Goal: Check status: Check status

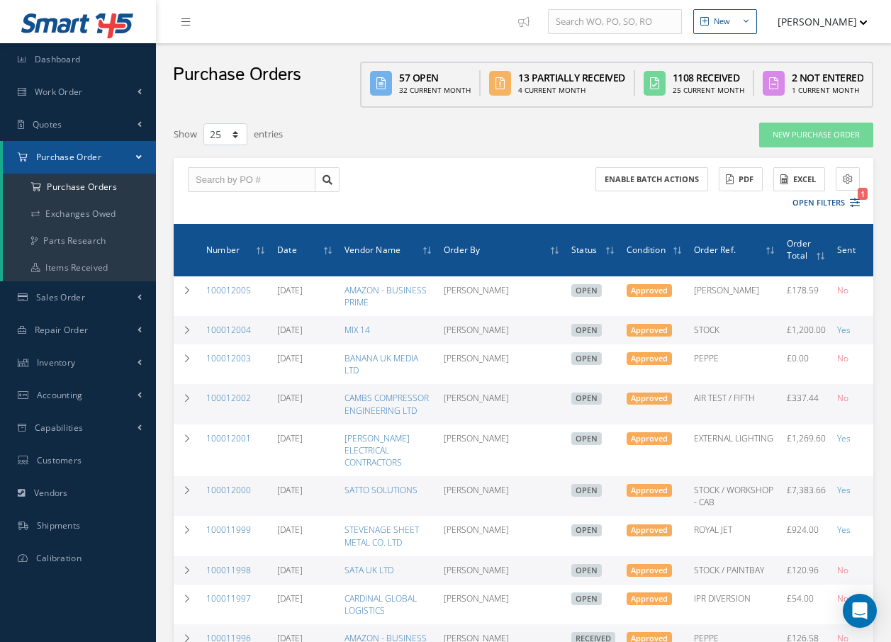
select select "25"
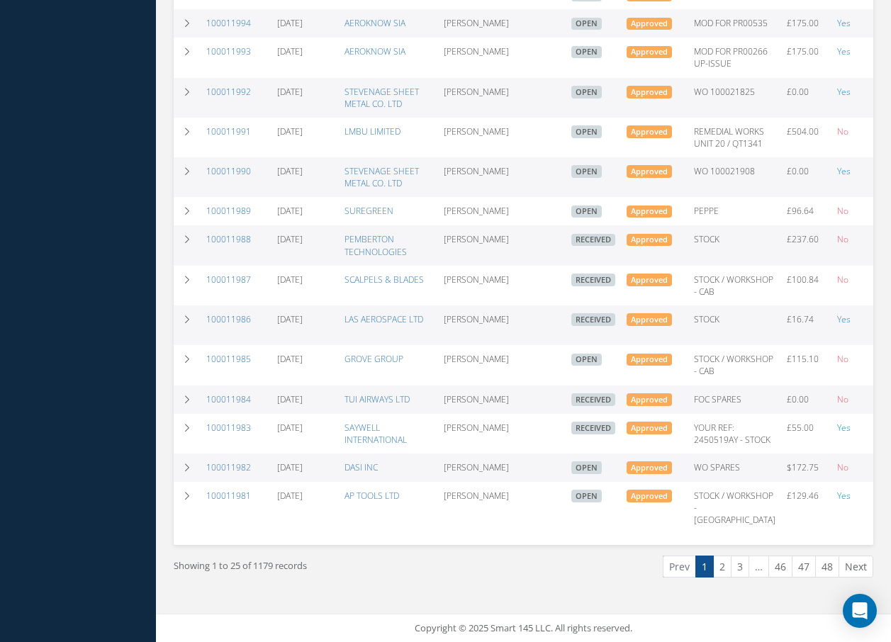
scroll to position [778, 0]
click at [719, 564] on link "2" at bounding box center [722, 567] width 18 height 22
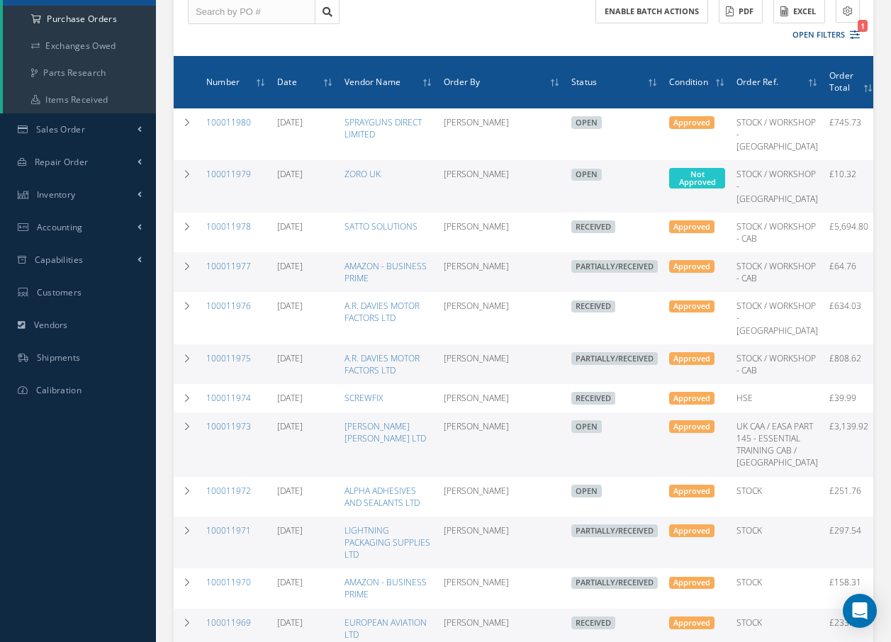
scroll to position [213, 0]
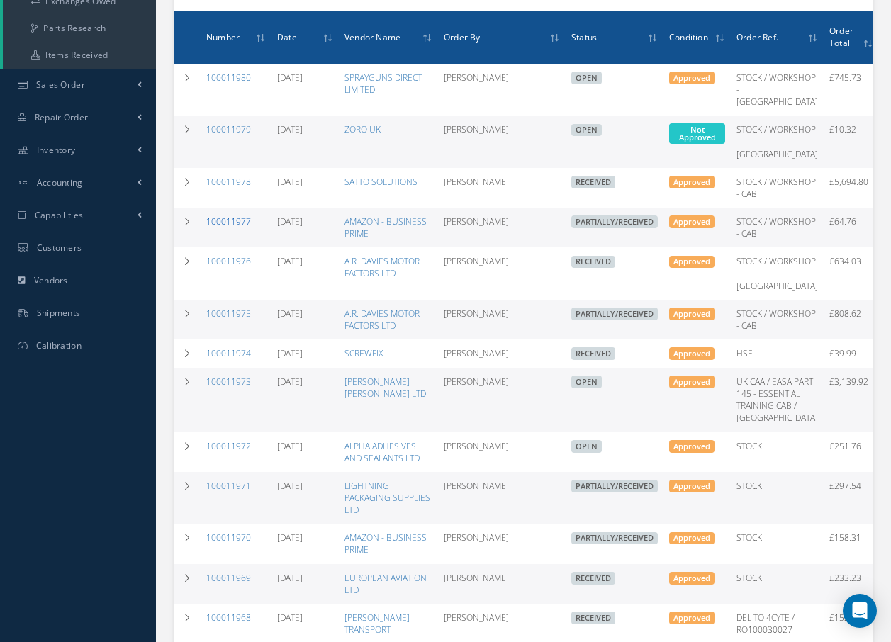
click at [232, 227] on link "100011977" at bounding box center [228, 221] width 45 height 12
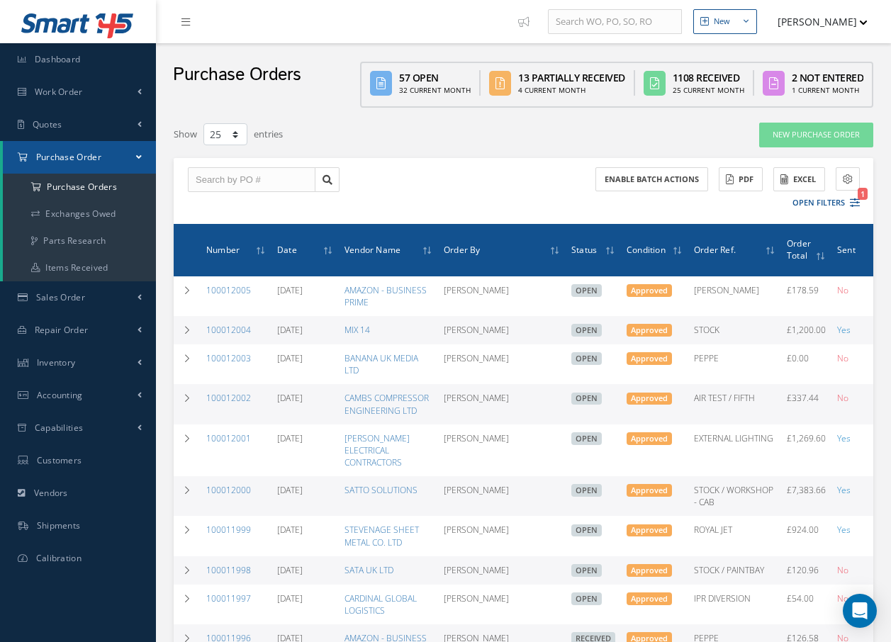
select select "25"
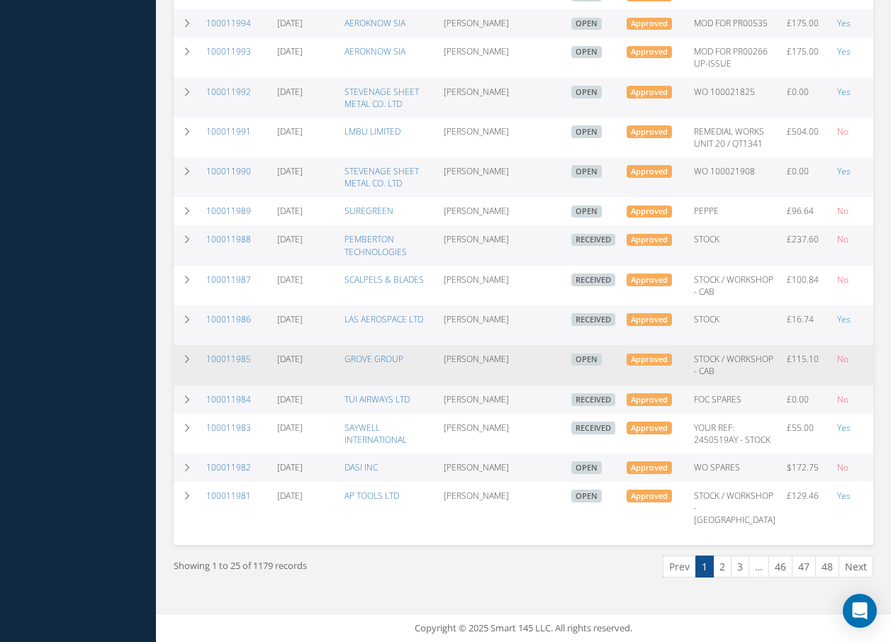
scroll to position [778, 0]
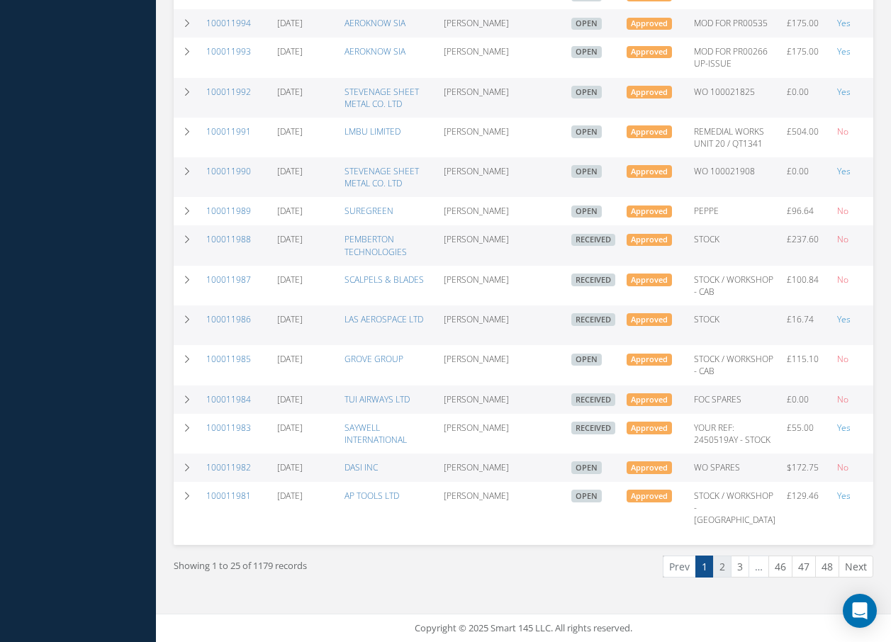
click at [725, 570] on link "2" at bounding box center [722, 567] width 18 height 22
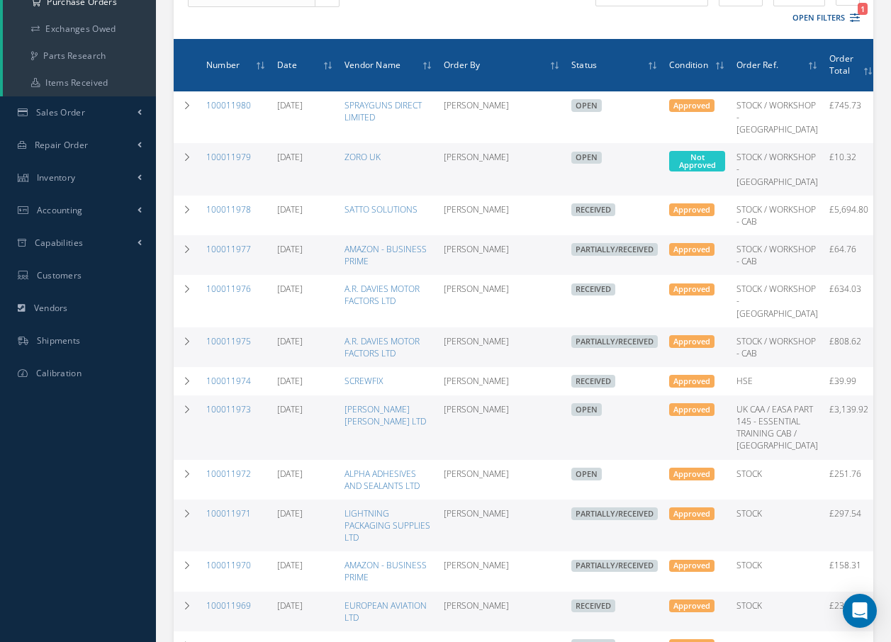
scroll to position [213, 0]
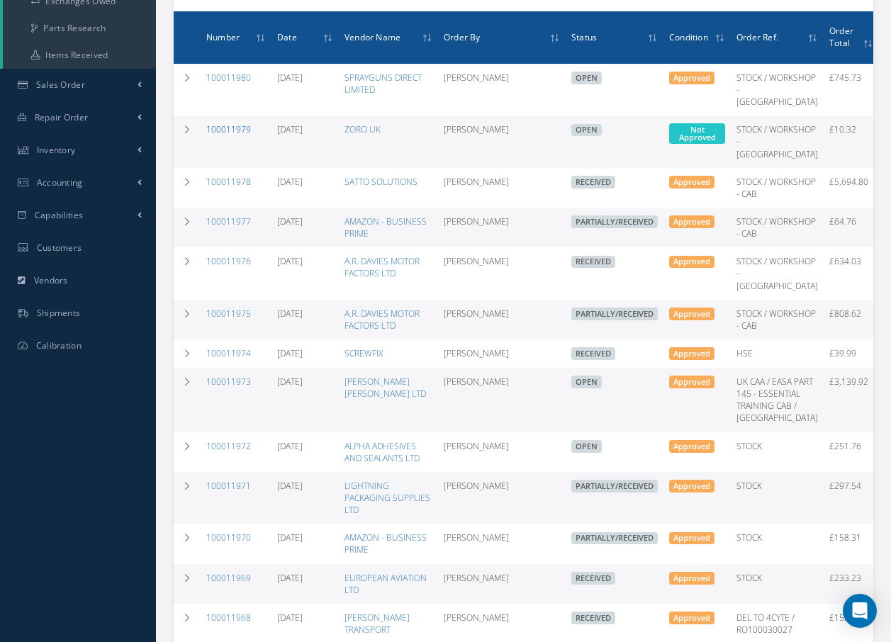
click at [222, 135] on link "100011979" at bounding box center [228, 129] width 45 height 12
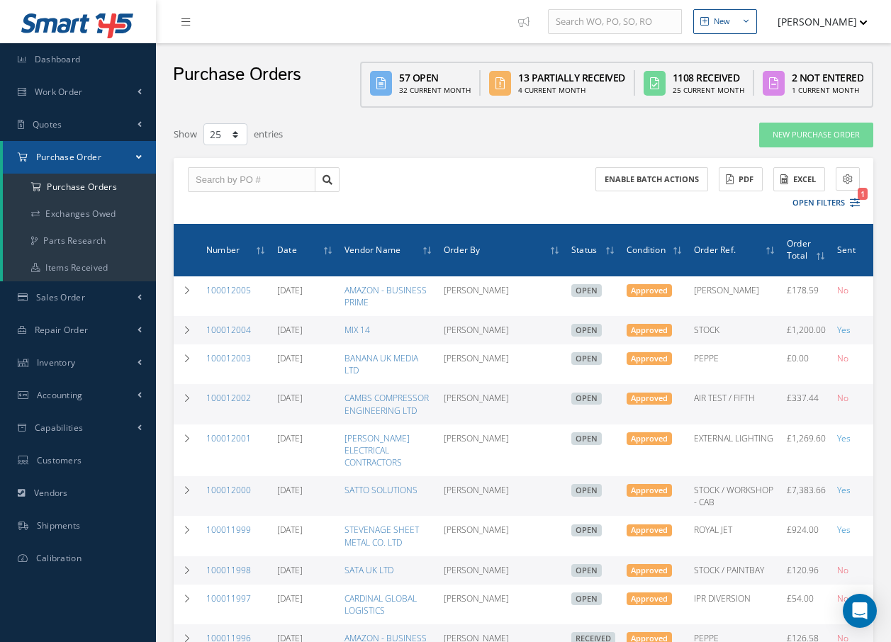
select select "25"
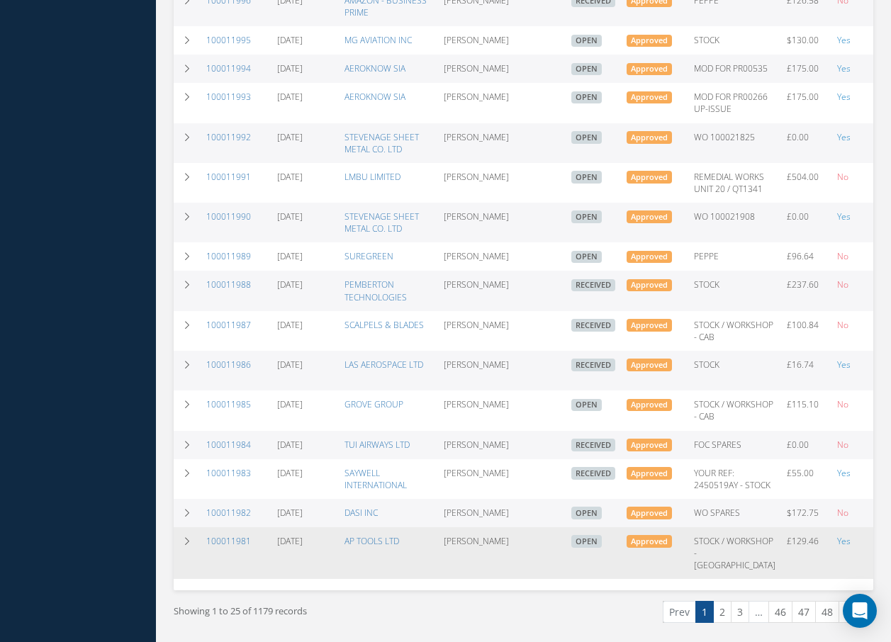
scroll to position [778, 0]
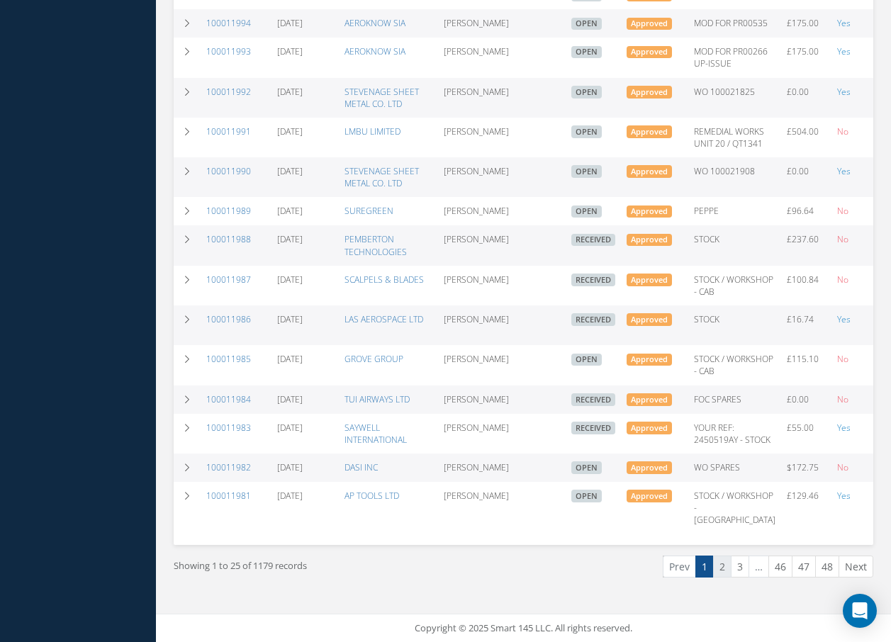
click at [723, 565] on link "2" at bounding box center [722, 567] width 18 height 22
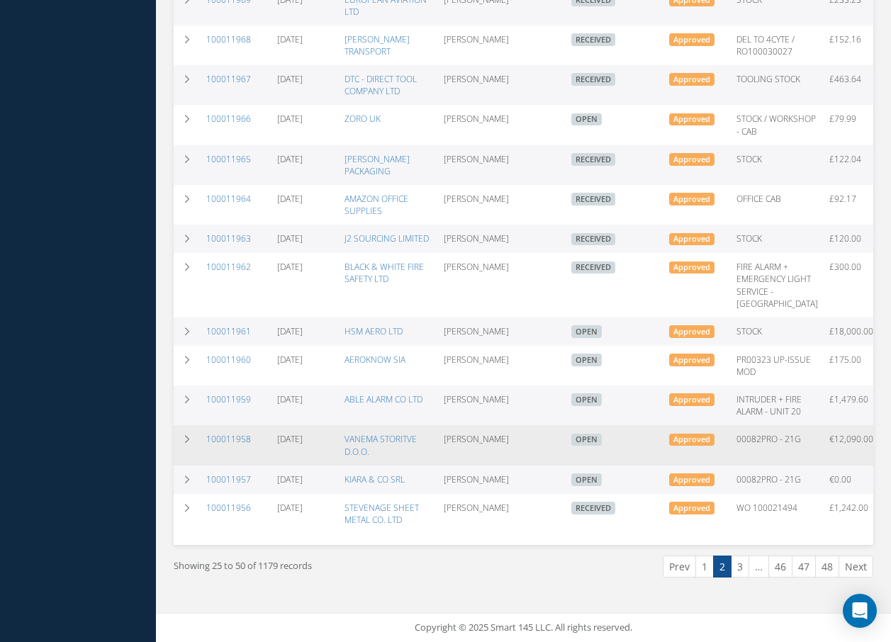
scroll to position [850, 0]
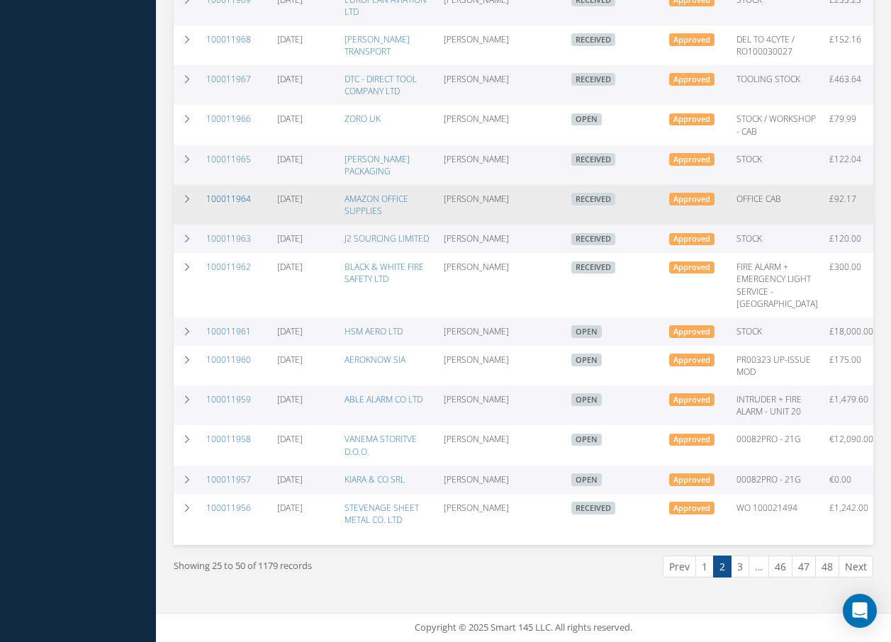
click at [223, 205] on link "100011964" at bounding box center [228, 199] width 45 height 12
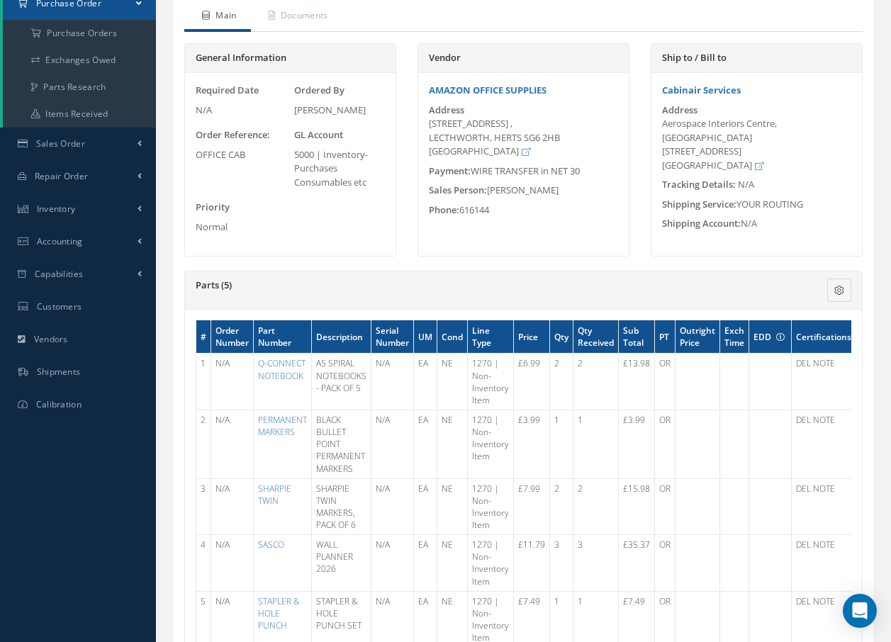
scroll to position [213, 0]
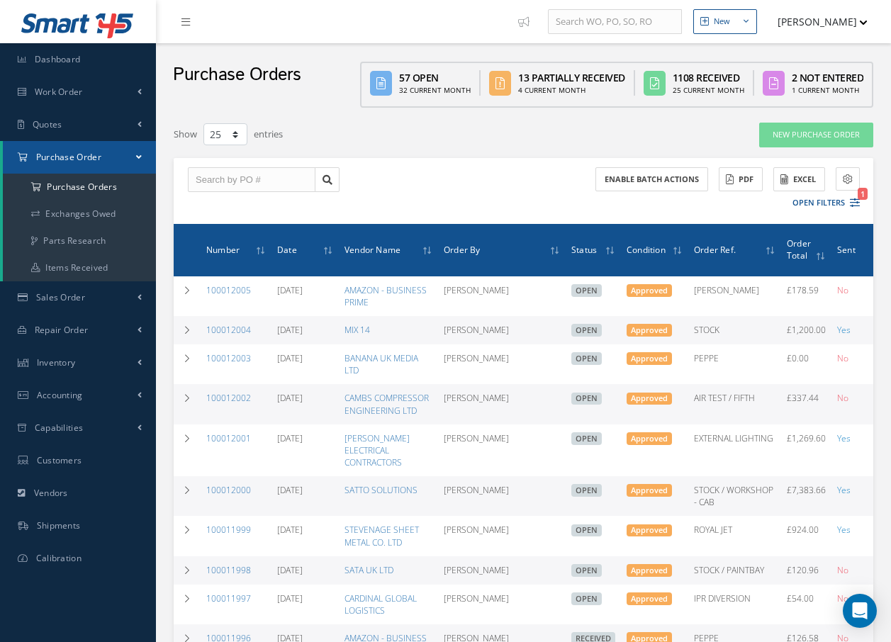
select select "25"
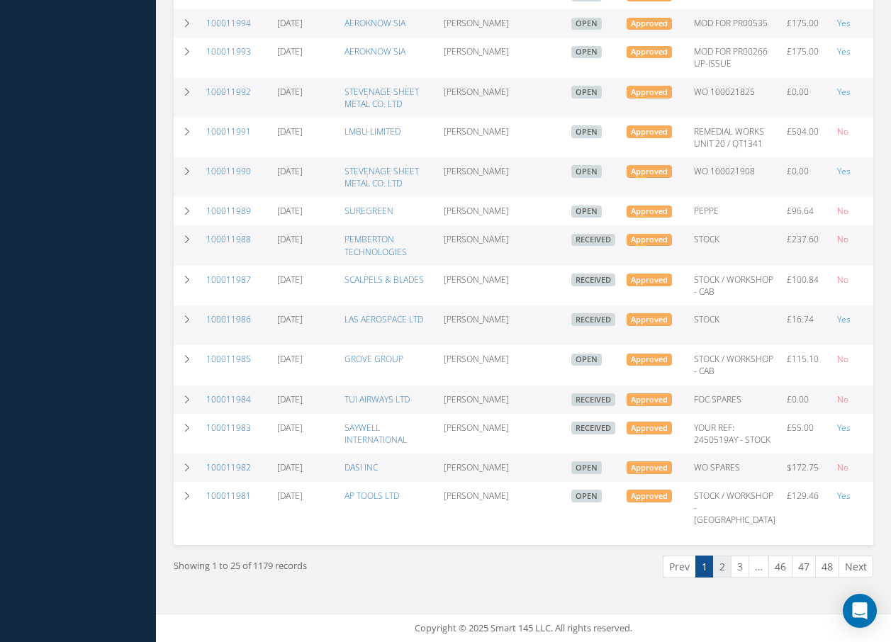
click at [721, 566] on link "2" at bounding box center [722, 567] width 18 height 22
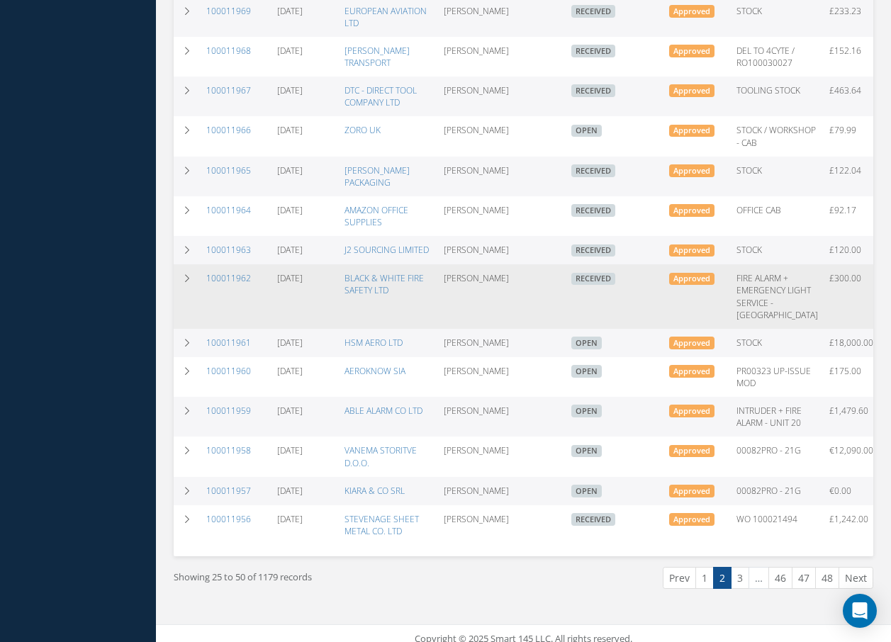
scroll to position [850, 0]
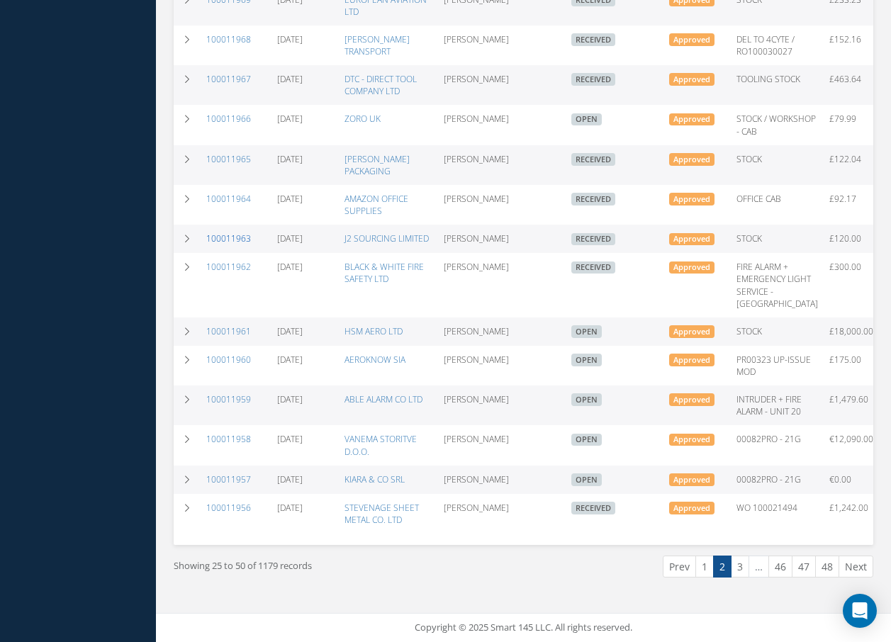
click at [237, 244] on link "100011963" at bounding box center [228, 238] width 45 height 12
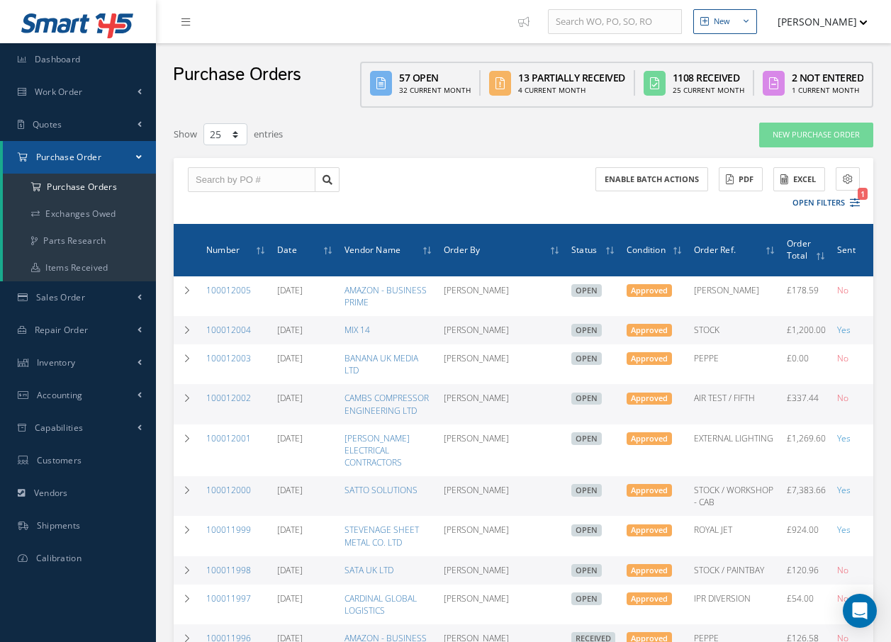
select select "25"
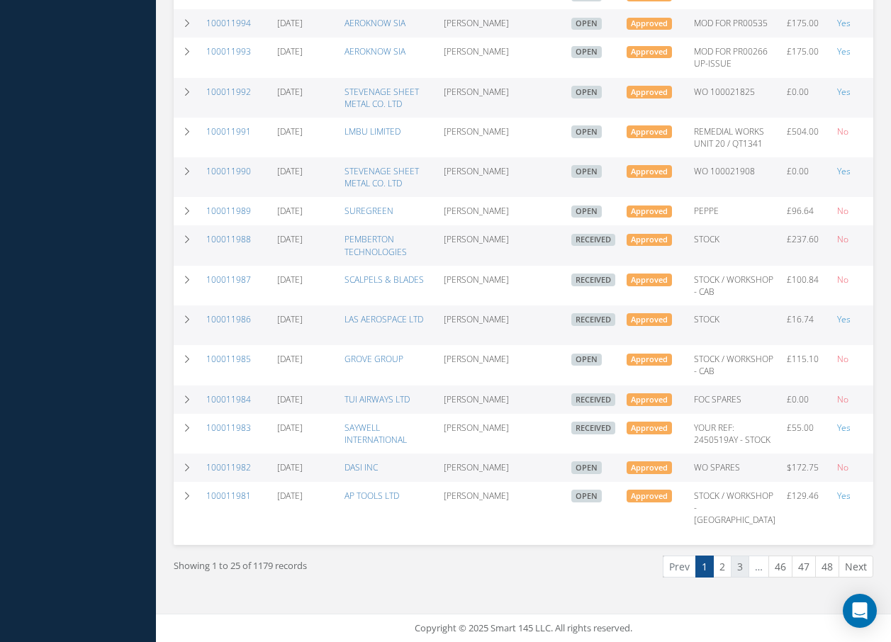
click at [736, 560] on link "3" at bounding box center [740, 567] width 18 height 22
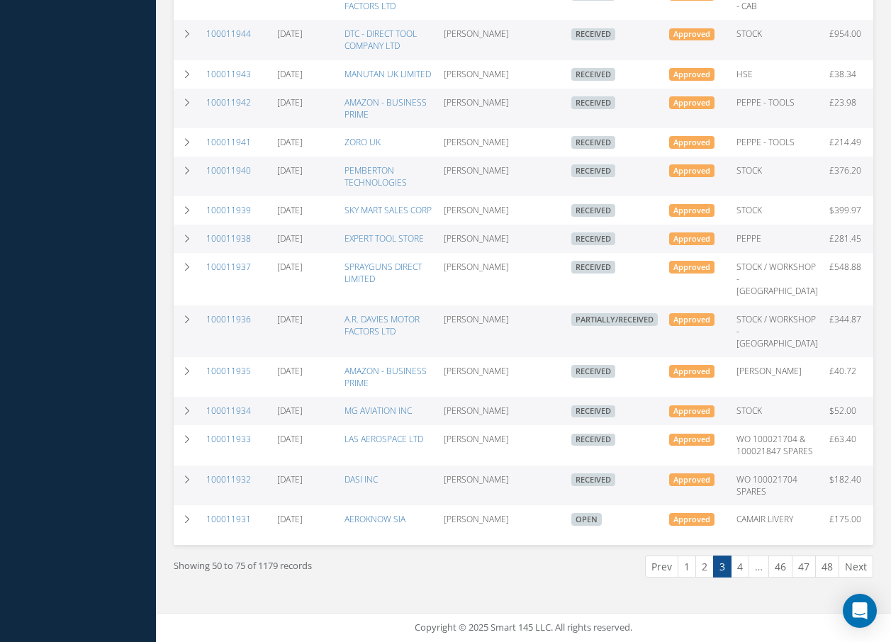
scroll to position [899, 0]
click at [737, 568] on link "4" at bounding box center [740, 567] width 18 height 22
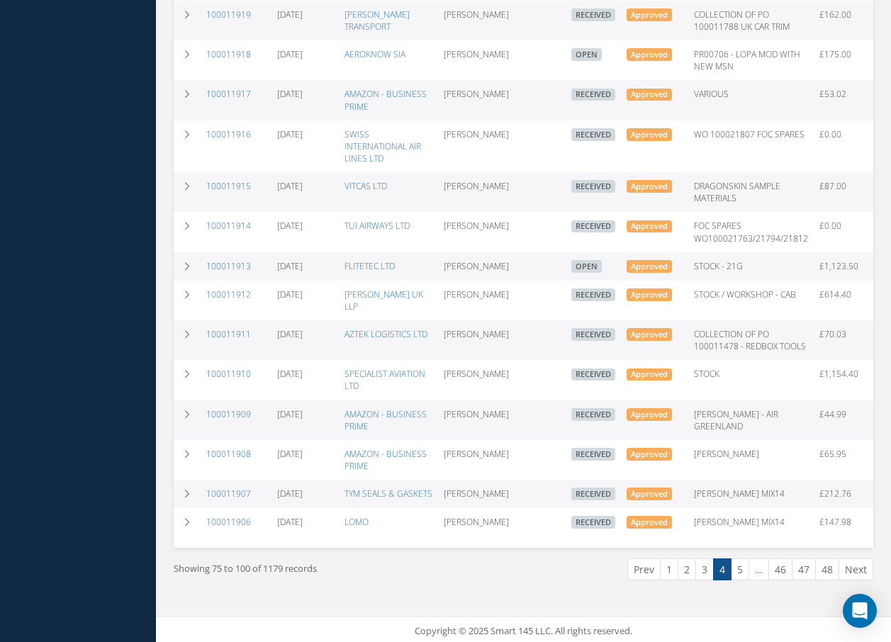
scroll to position [730, 0]
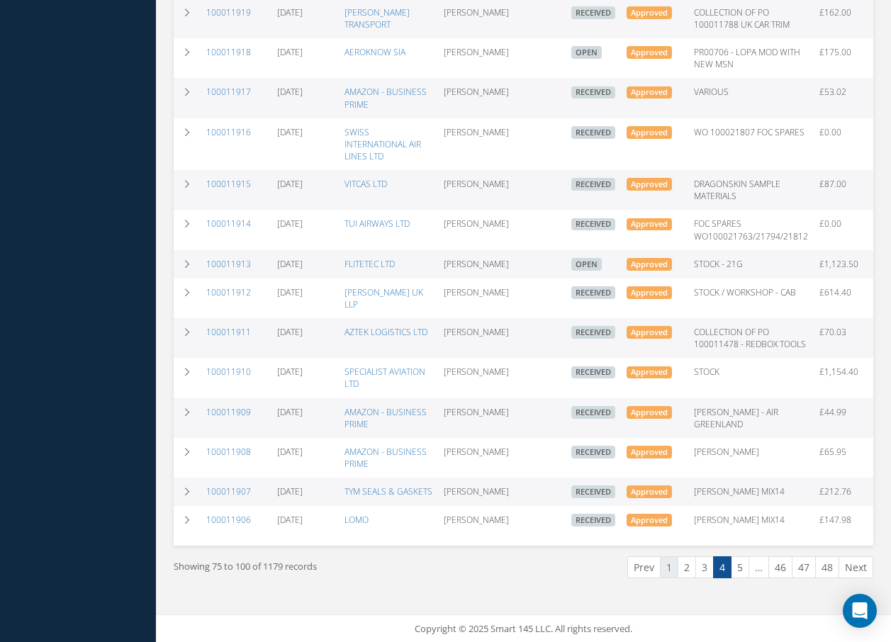
click at [670, 570] on link "1" at bounding box center [669, 567] width 18 height 22
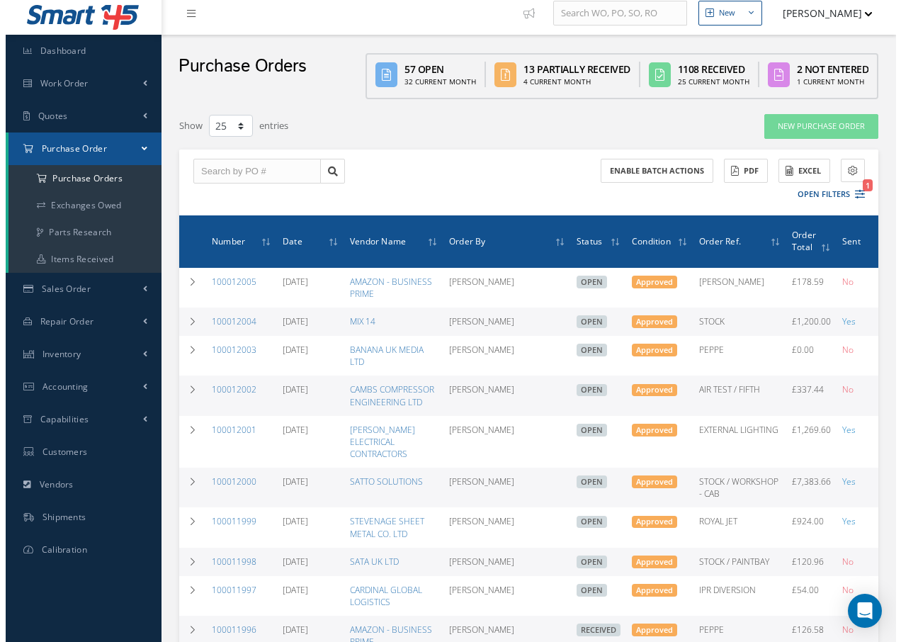
scroll to position [0, 0]
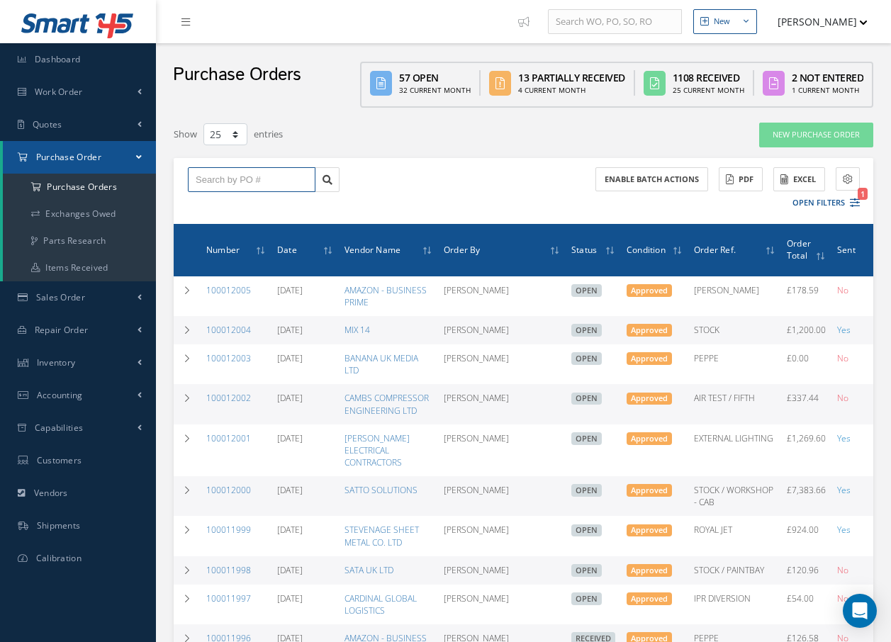
click at [291, 179] on input "text" at bounding box center [252, 180] width 128 height 26
type input "100011970"
click at [260, 208] on div "100011970" at bounding box center [252, 205] width 112 height 14
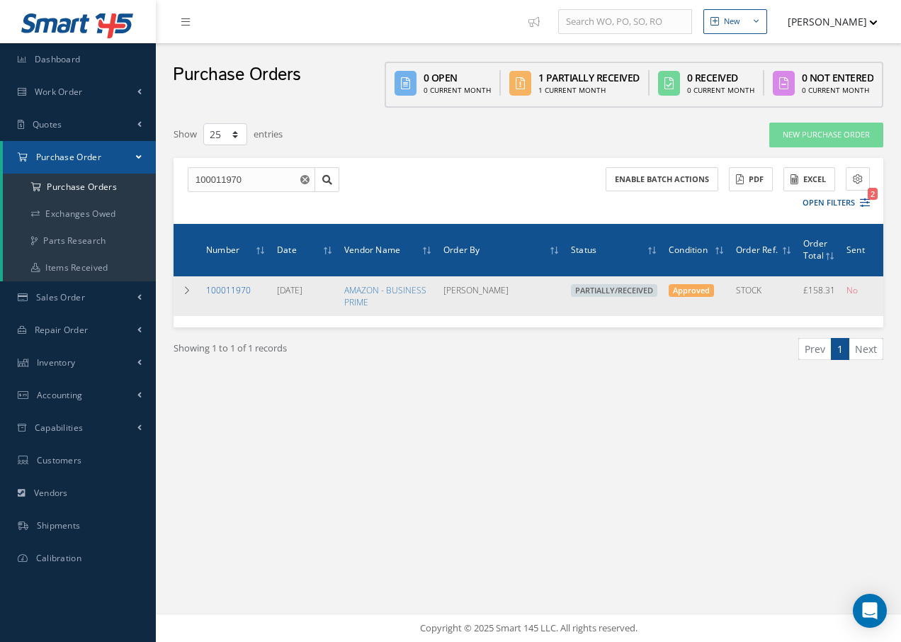
click at [239, 291] on link "100011970" at bounding box center [228, 290] width 45 height 12
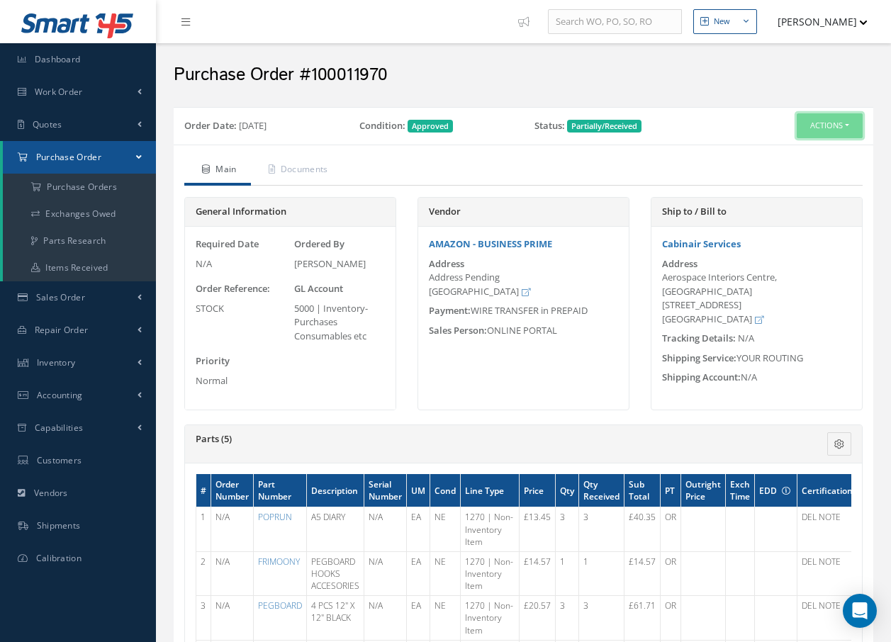
click at [831, 131] on button "Actions" at bounding box center [830, 125] width 66 height 25
click at [811, 157] on link "Receive" at bounding box center [805, 152] width 113 height 19
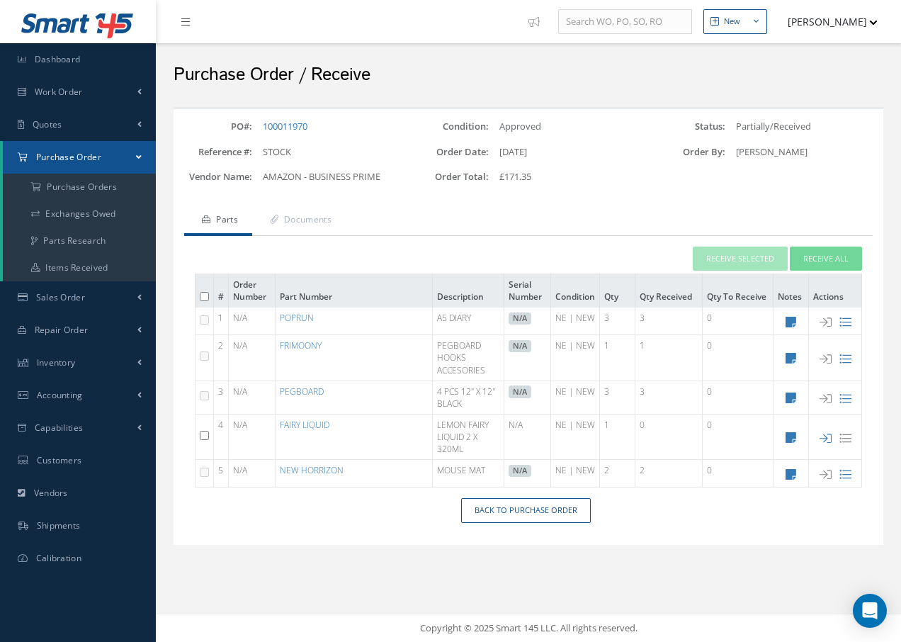
click at [206, 438] on input "checkbox" at bounding box center [204, 435] width 9 height 9
checkbox input "true"
click at [738, 260] on button "Receive Selected" at bounding box center [740, 259] width 95 height 25
type input "09/12/2025"
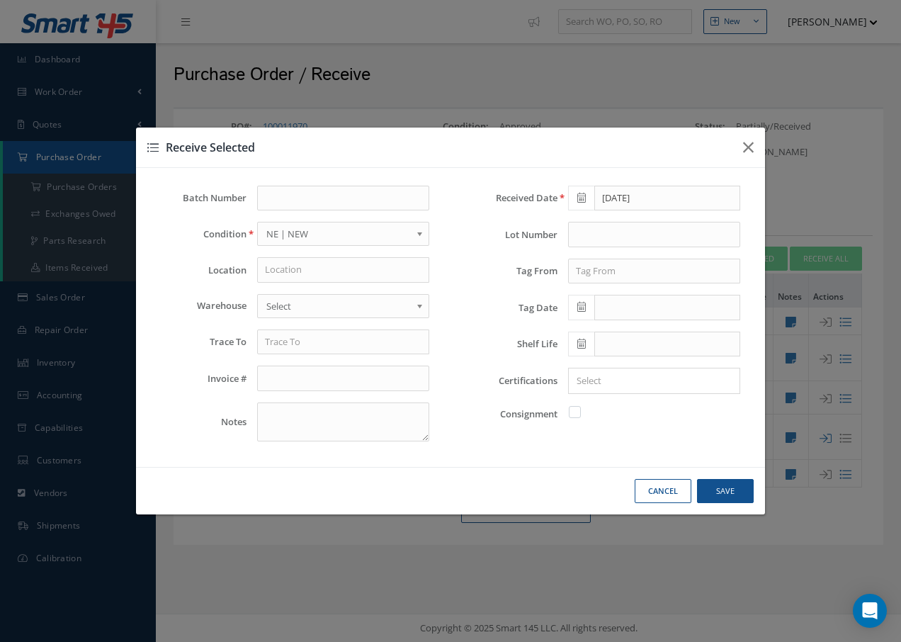
click at [653, 495] on button "Cancel" at bounding box center [663, 491] width 57 height 25
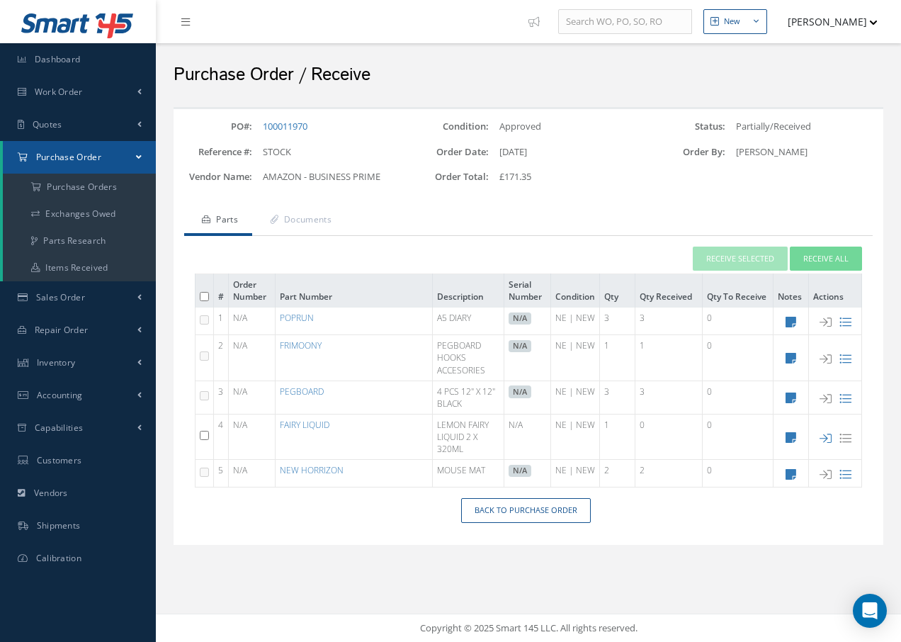
click at [206, 438] on input "checkbox" at bounding box center [204, 435] width 9 height 9
checkbox input "true"
click at [753, 254] on button "Receive Selected" at bounding box center [740, 259] width 95 height 25
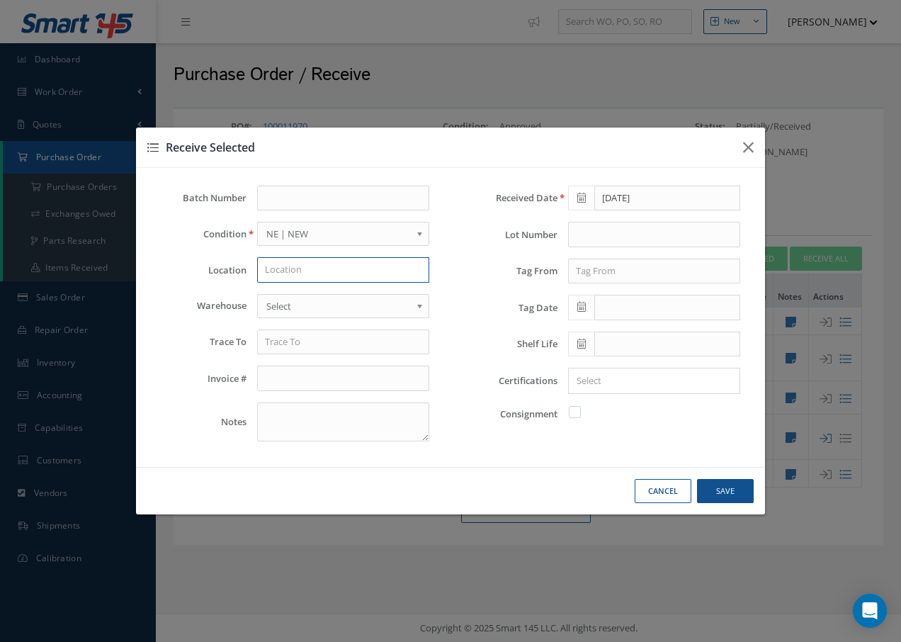
click at [364, 274] on input "text" at bounding box center [343, 270] width 172 height 26
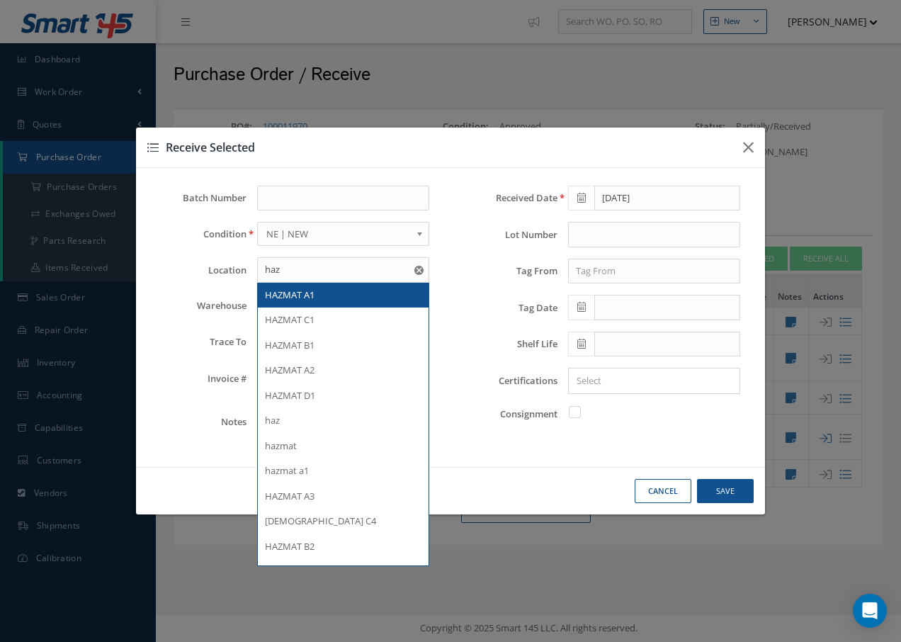
click at [302, 295] on span "HAZMAT A1" at bounding box center [290, 294] width 50 height 13
type input "HAZMAT A1"
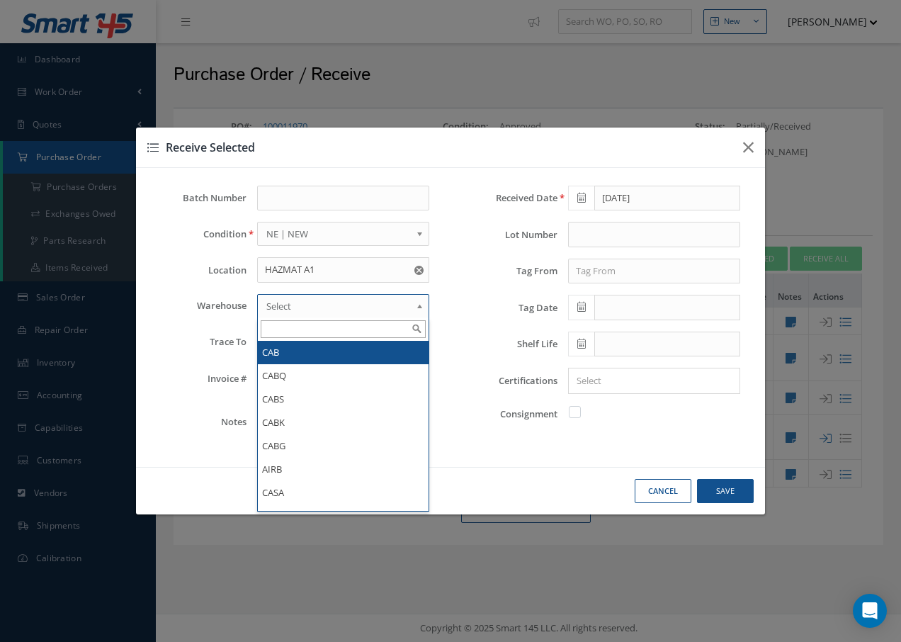
click at [302, 304] on span "Select" at bounding box center [338, 306] width 145 height 17
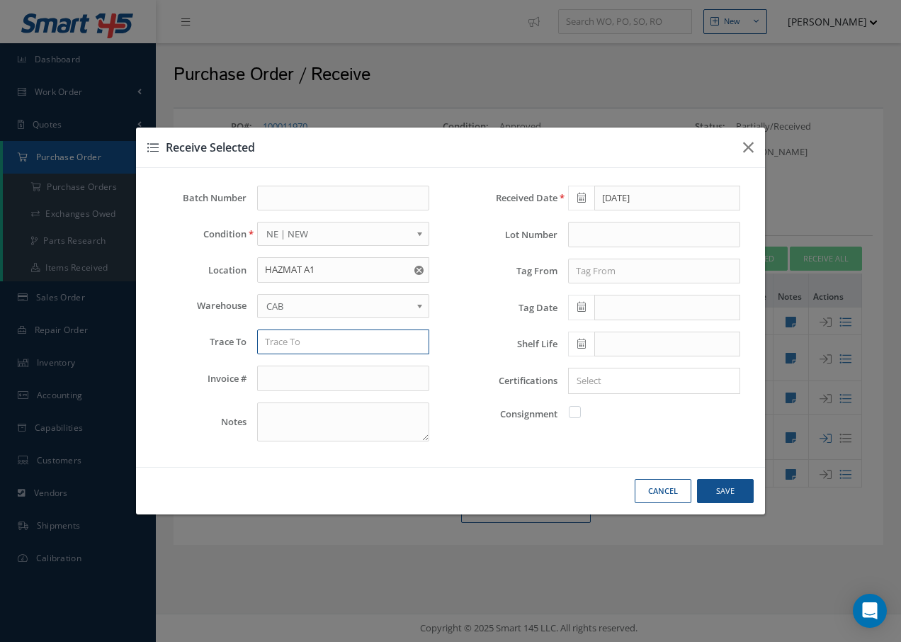
click at [304, 349] on input "text" at bounding box center [343, 343] width 172 height 26
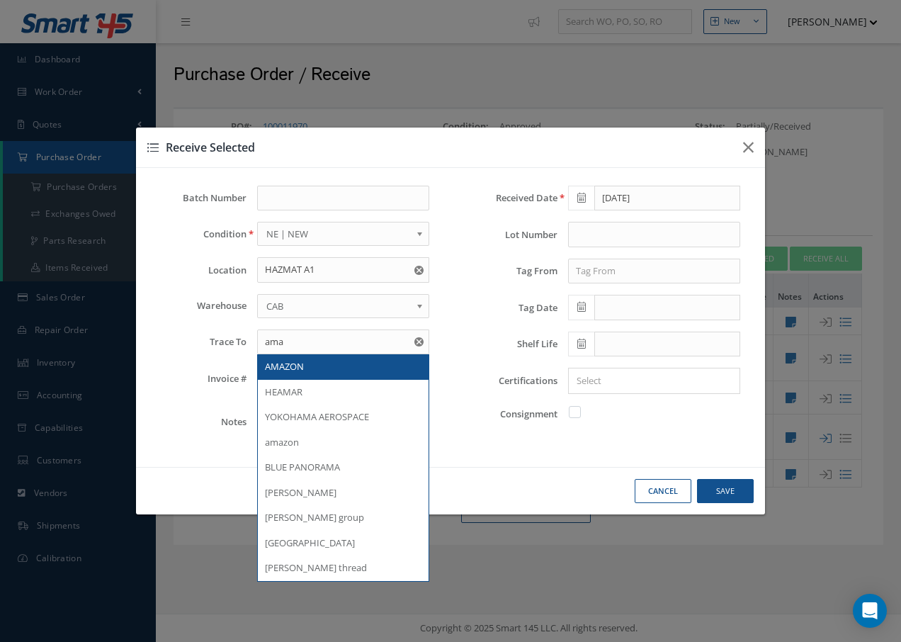
click at [291, 373] on div "AMAZON" at bounding box center [343, 367] width 157 height 14
type input "AMAZON"
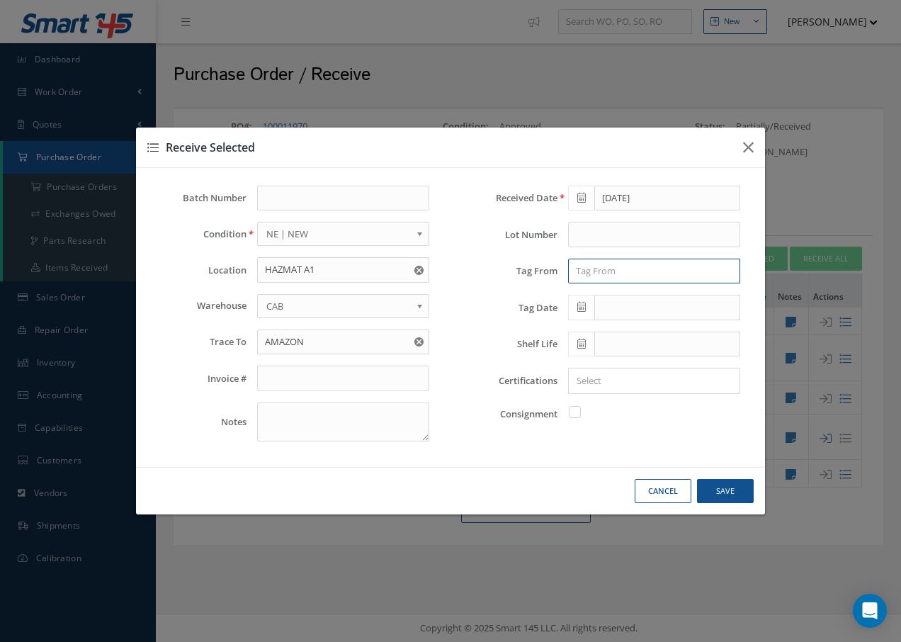
click at [668, 265] on input "text" at bounding box center [654, 272] width 172 height 26
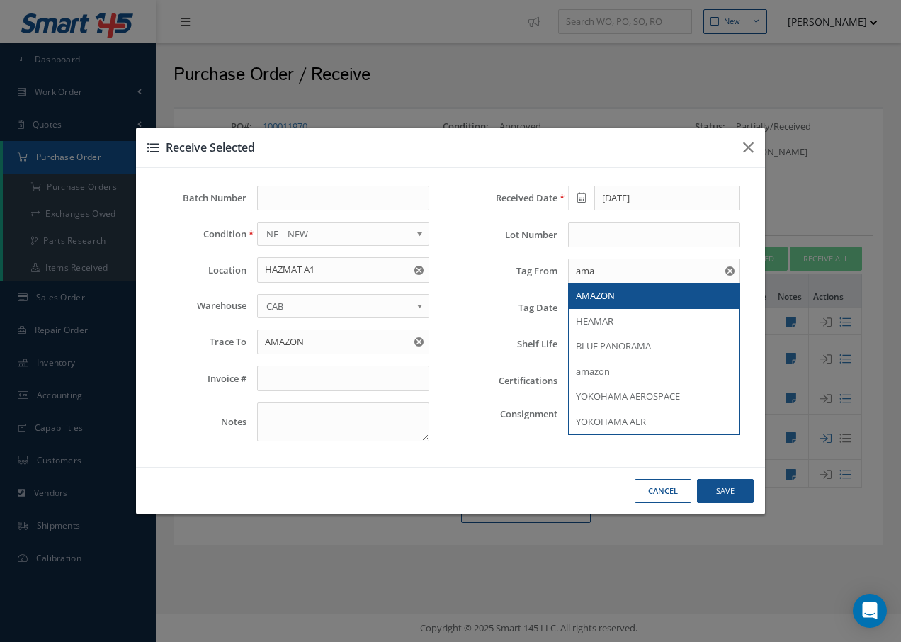
click at [634, 292] on div "AMAZON" at bounding box center [654, 296] width 157 height 14
type input "AMAZON"
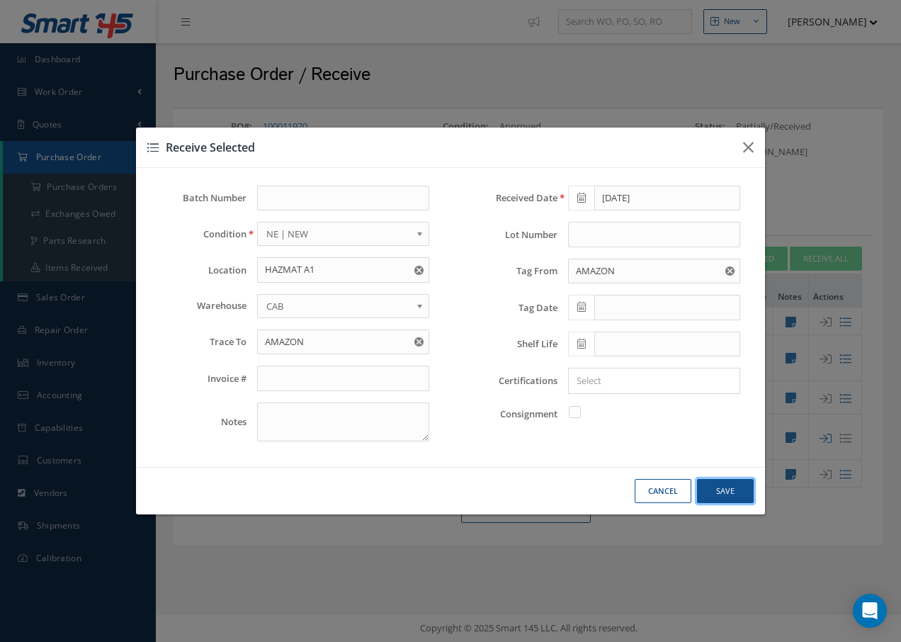
click at [738, 491] on button "Save" at bounding box center [725, 491] width 57 height 25
checkbox input "false"
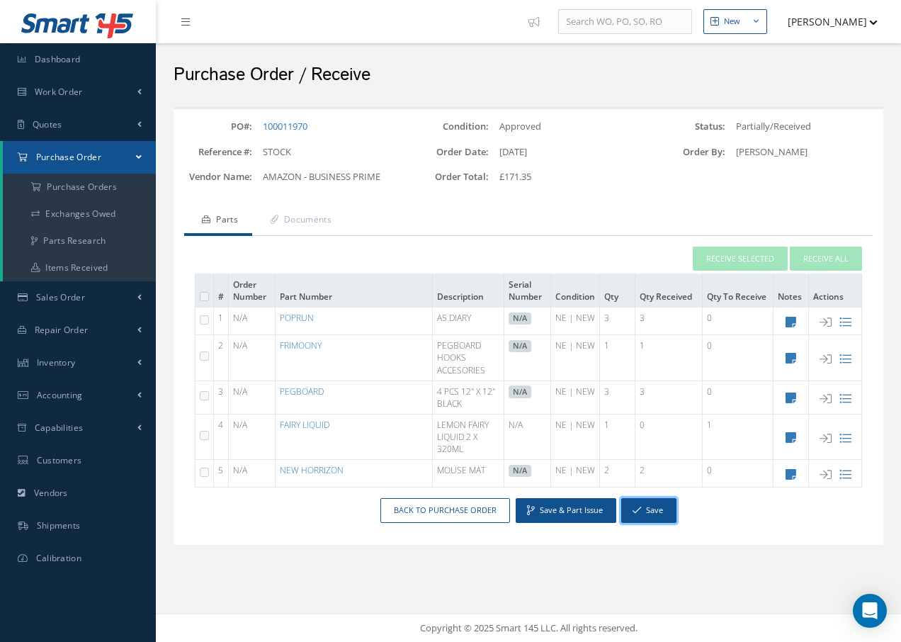
drag, startPoint x: 658, startPoint y: 510, endPoint x: 668, endPoint y: 512, distance: 10.1
click at [662, 510] on button "Save" at bounding box center [648, 510] width 55 height 25
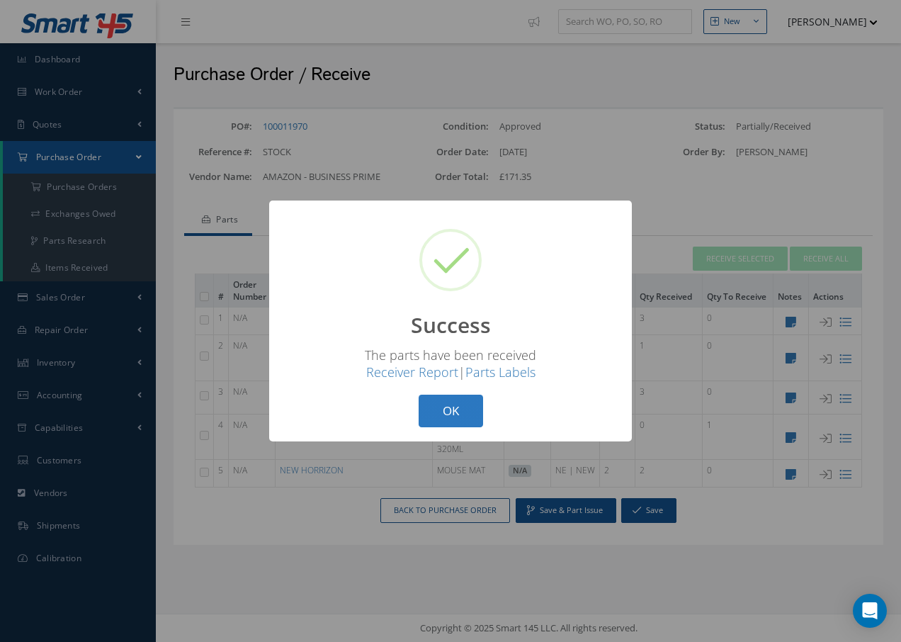
click at [451, 407] on button "OK" at bounding box center [451, 411] width 64 height 33
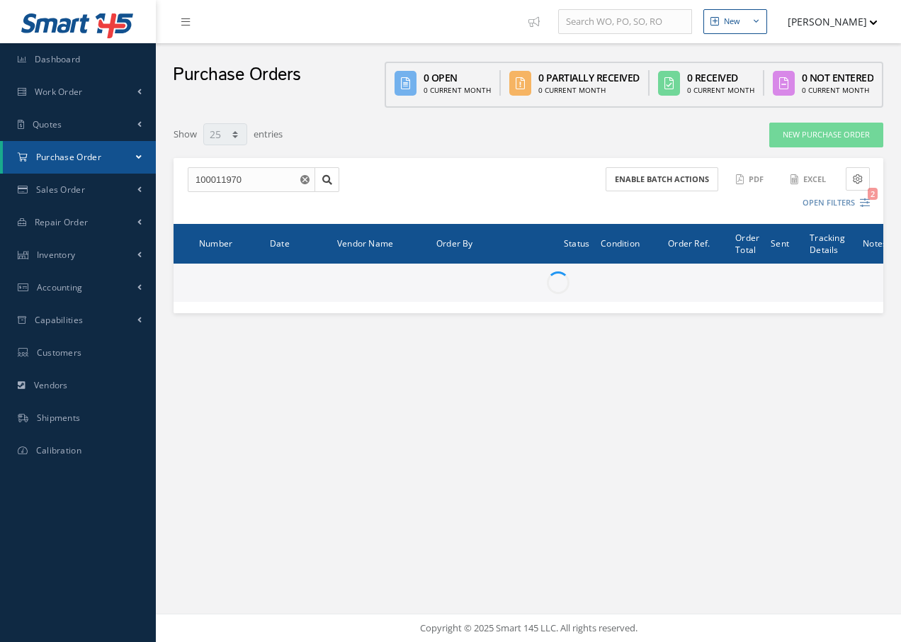
select select "25"
